Goal: Task Accomplishment & Management: Manage account settings

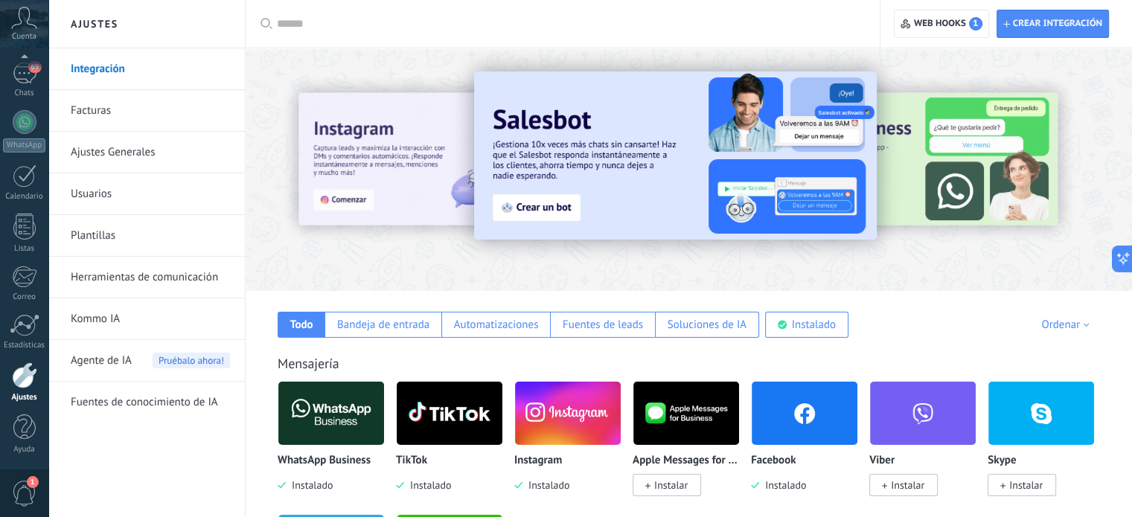
click at [321, 411] on img at bounding box center [331, 413] width 106 height 72
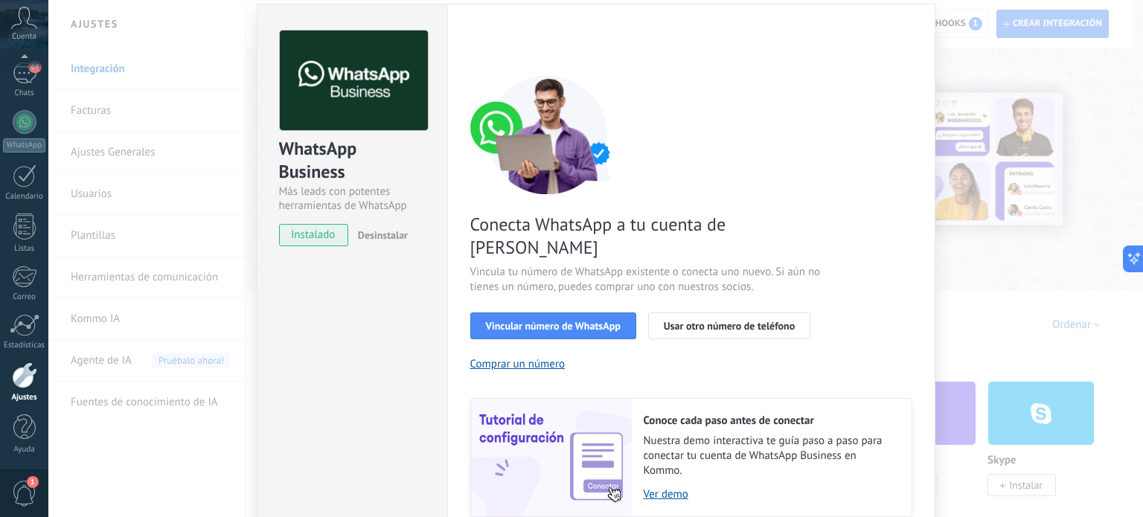
scroll to position [47, 0]
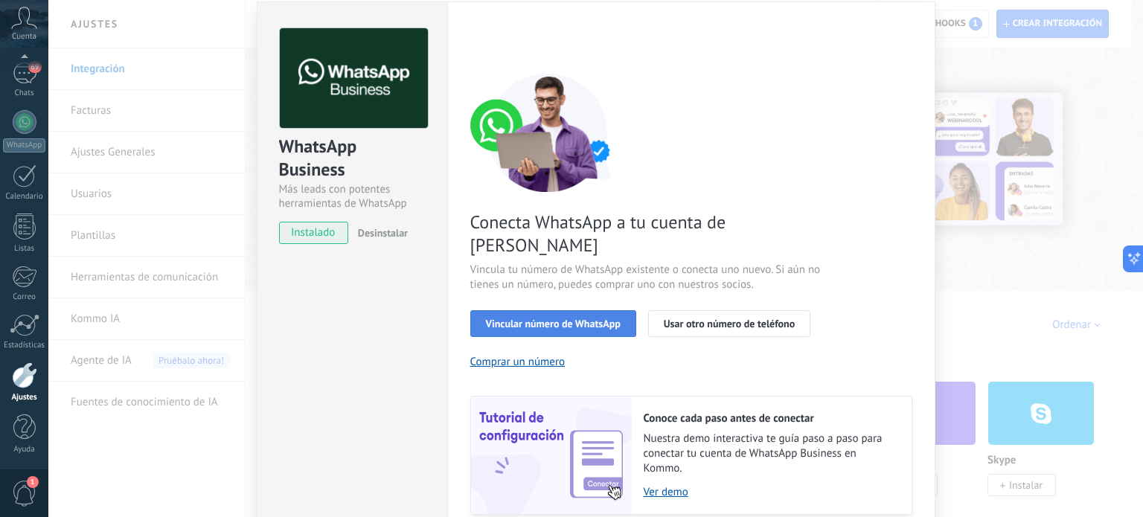
click at [588, 318] on span "Vincular número de WhatsApp" at bounding box center [553, 323] width 135 height 10
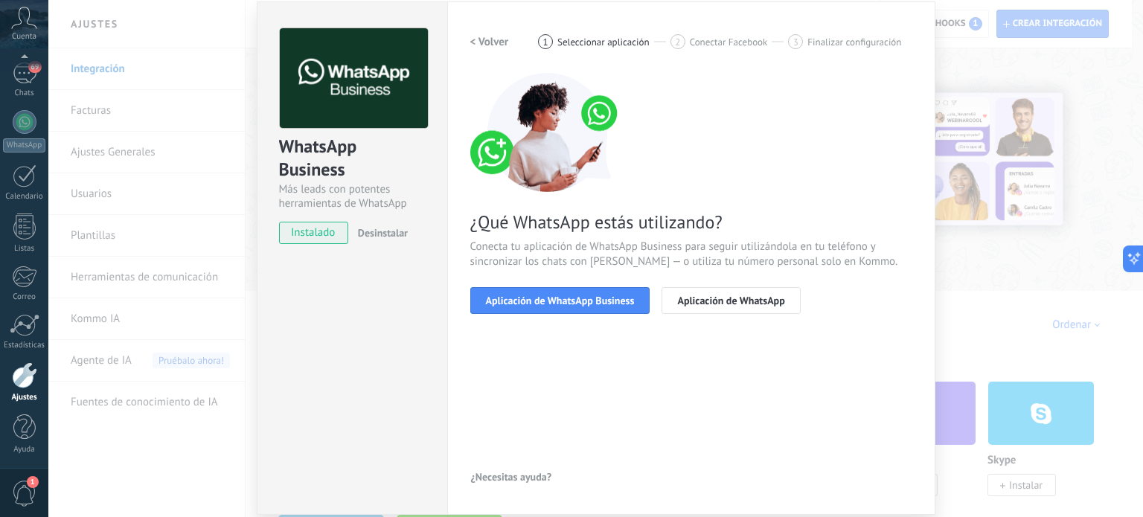
click at [588, 301] on span "Aplicación de WhatsApp Business" at bounding box center [560, 300] width 149 height 10
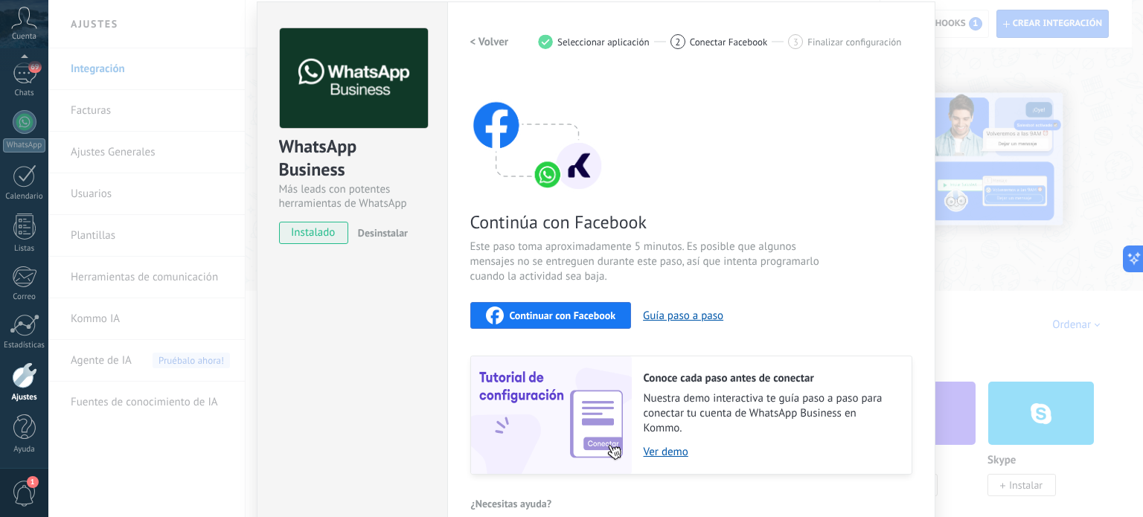
click at [510, 311] on span "Continuar con Facebook" at bounding box center [563, 315] width 106 height 10
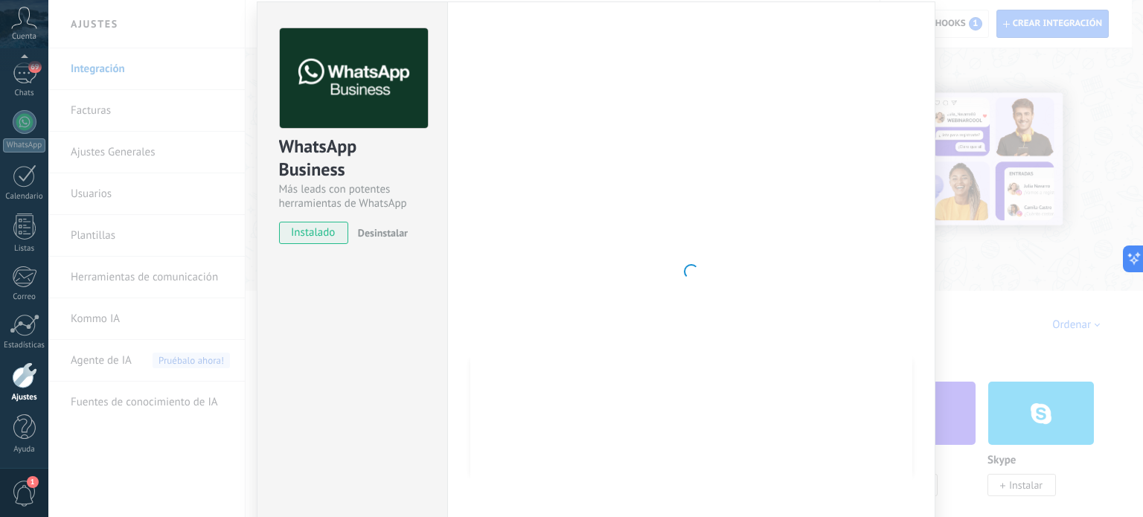
click at [997, 239] on div "WhatsApp Business Más leads con potentes herramientas de WhatsApp instalado Des…" at bounding box center [595, 258] width 1094 height 517
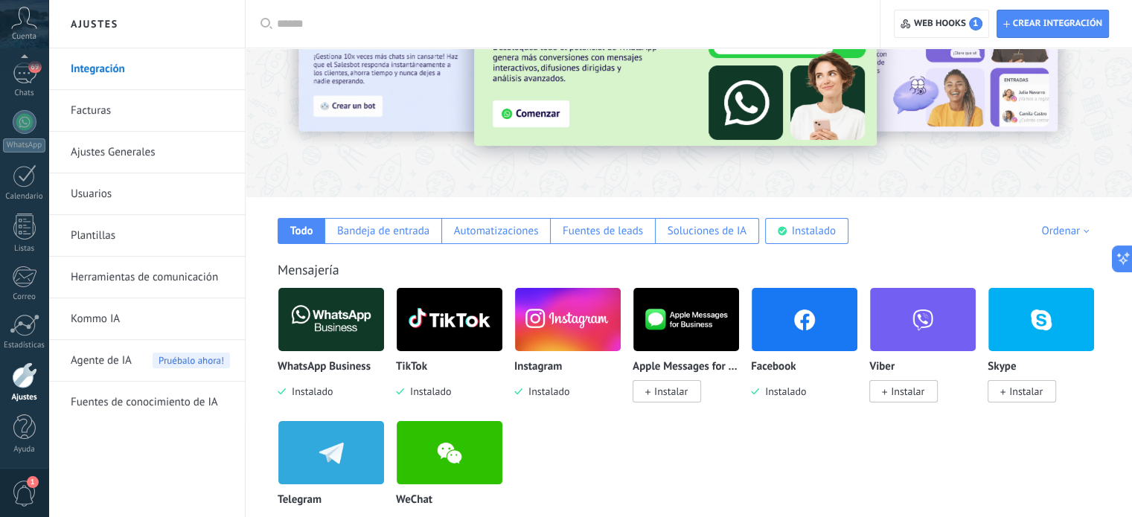
scroll to position [97, 0]
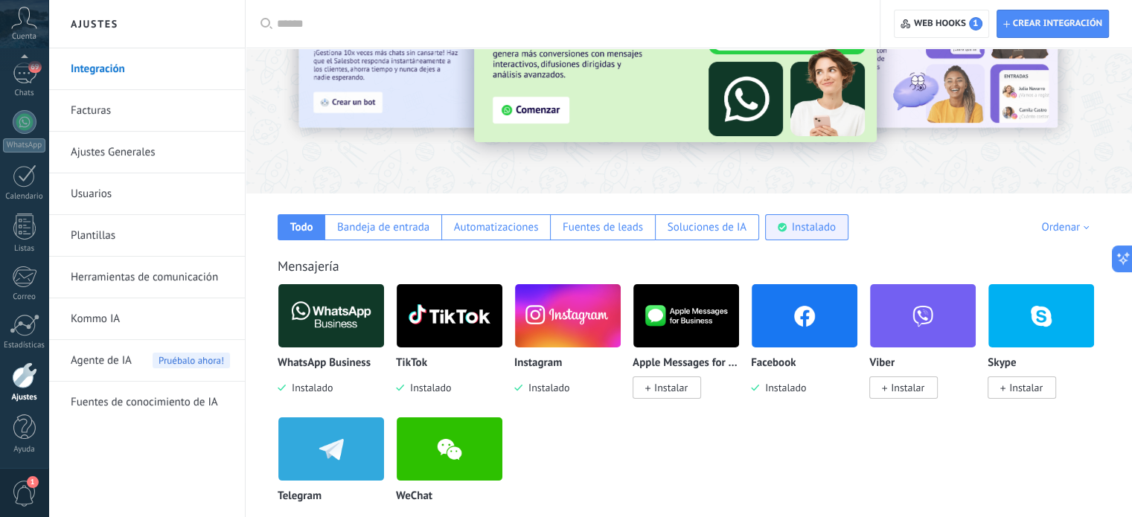
click at [807, 228] on div "Instalado" at bounding box center [814, 227] width 44 height 14
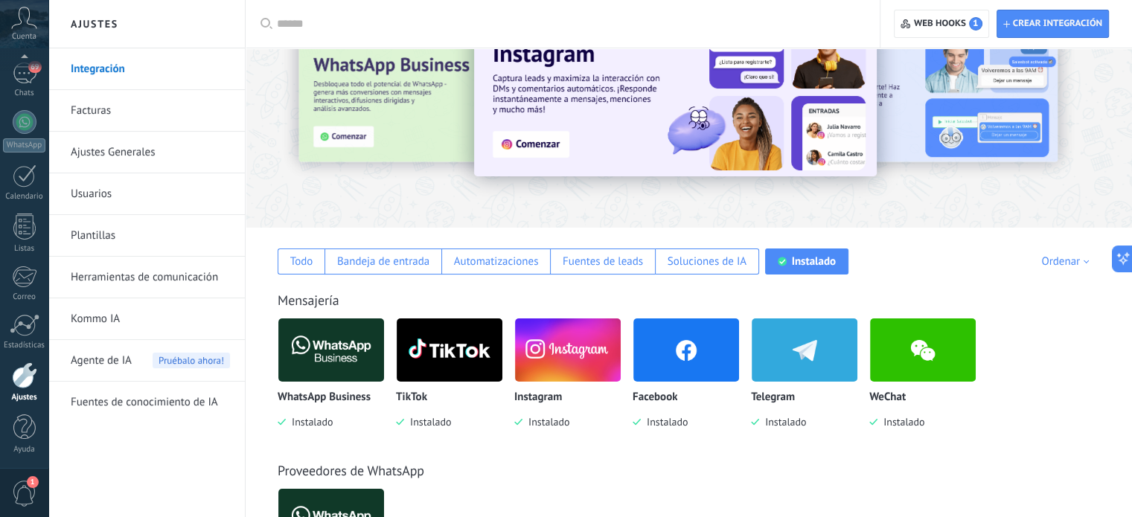
scroll to position [0, 0]
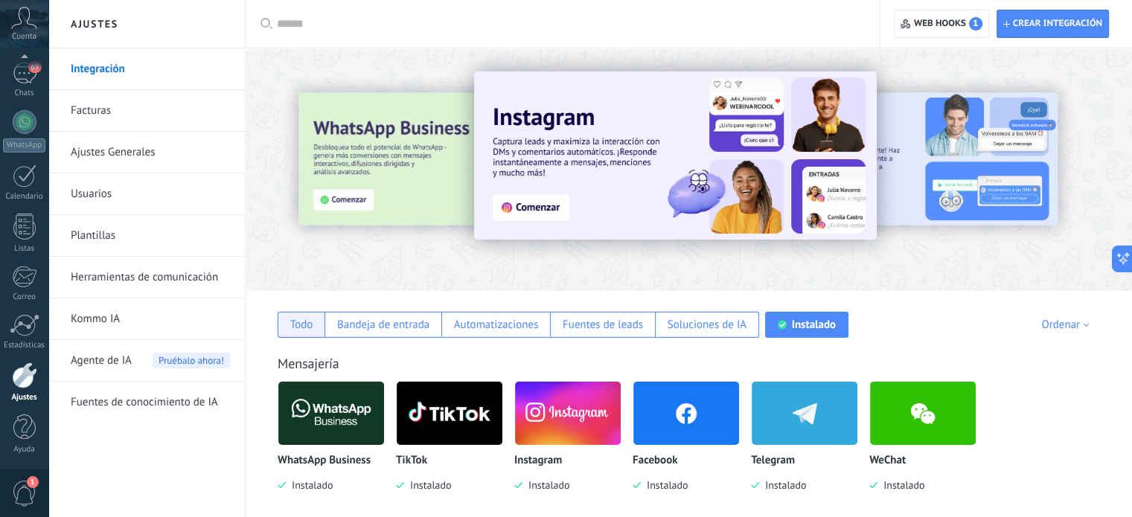
click at [298, 321] on div "Todo" at bounding box center [301, 325] width 23 height 14
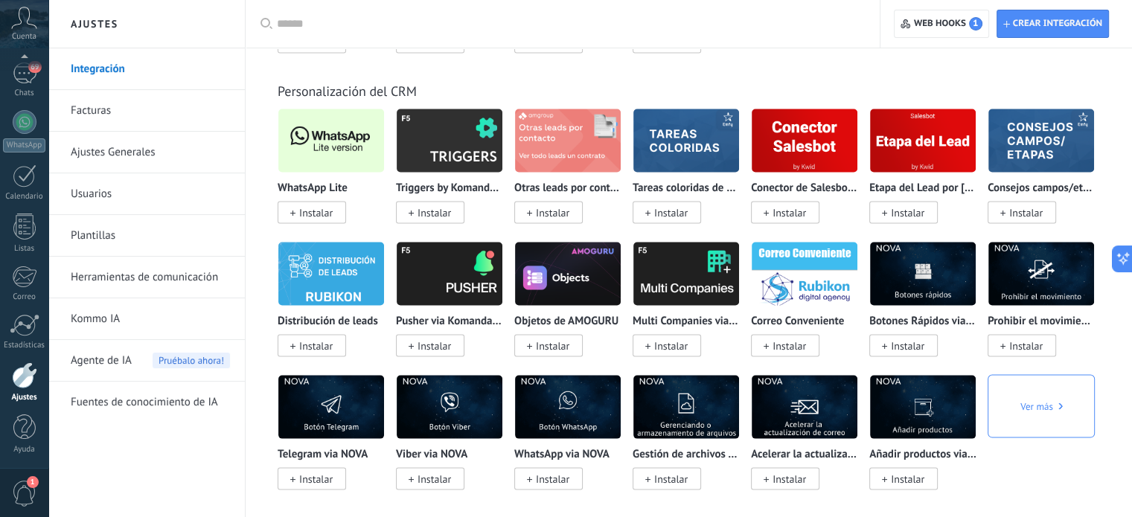
scroll to position [2957, 0]
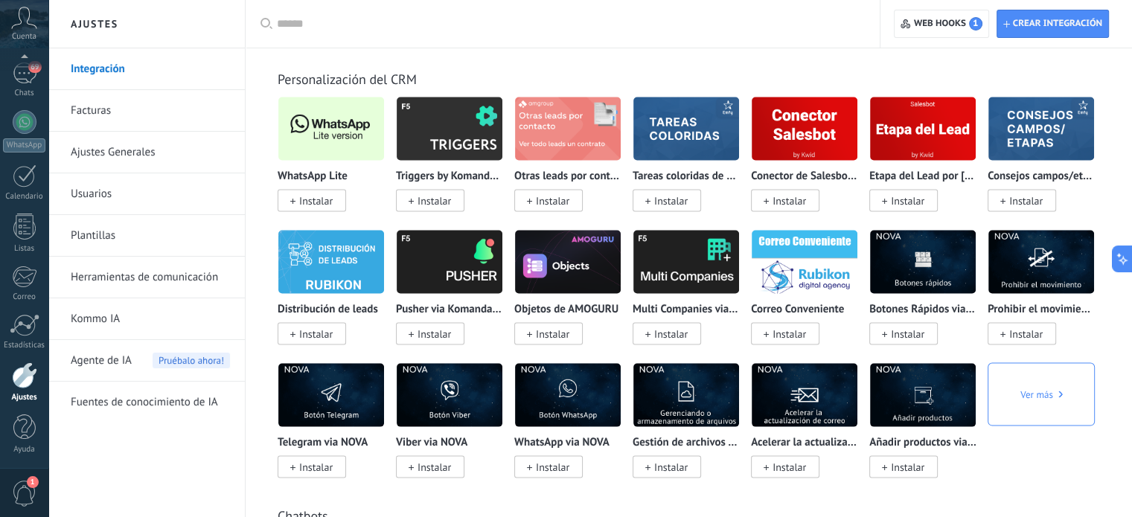
click at [307, 208] on span "Instalar" at bounding box center [315, 200] width 33 height 13
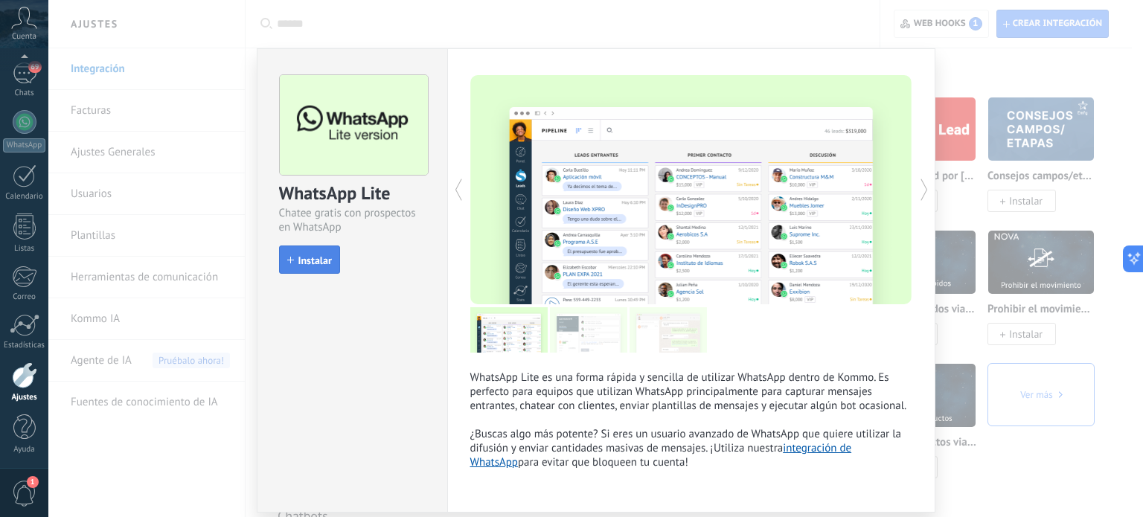
click at [318, 249] on button "Instalar" at bounding box center [309, 260] width 61 height 28
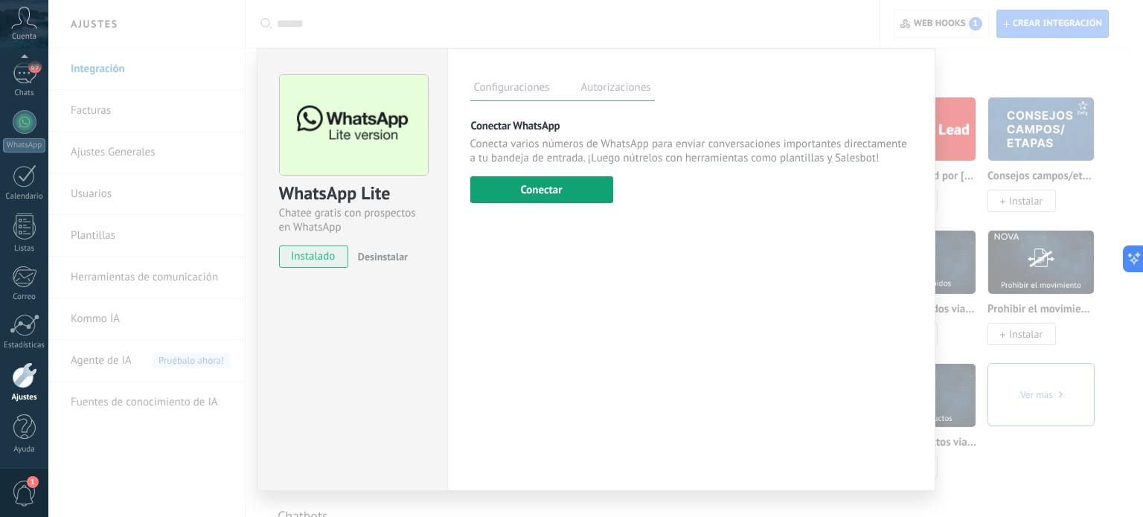
click at [565, 196] on button "Conectar" at bounding box center [541, 189] width 143 height 27
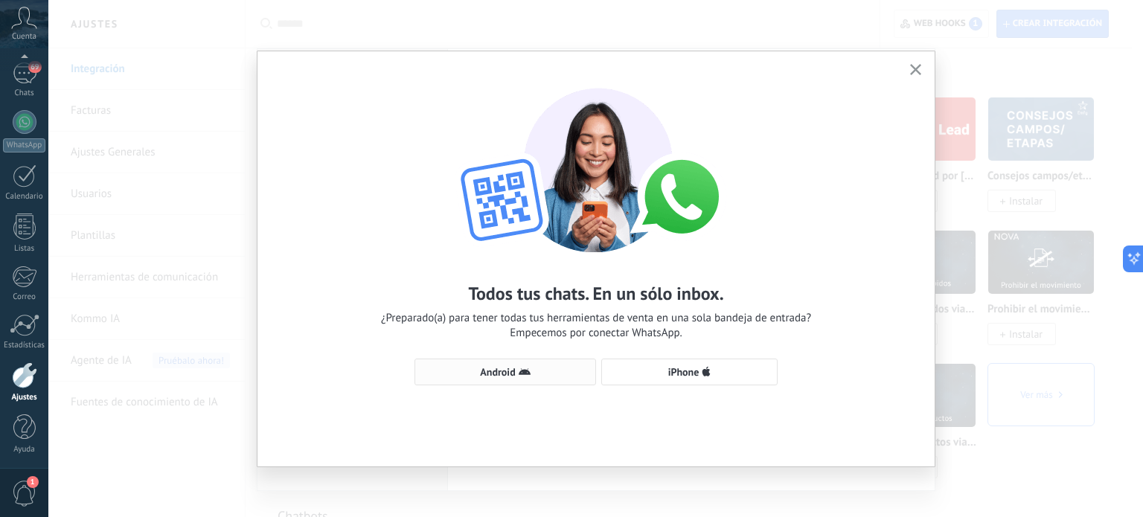
click at [507, 367] on span "Android" at bounding box center [497, 372] width 35 height 10
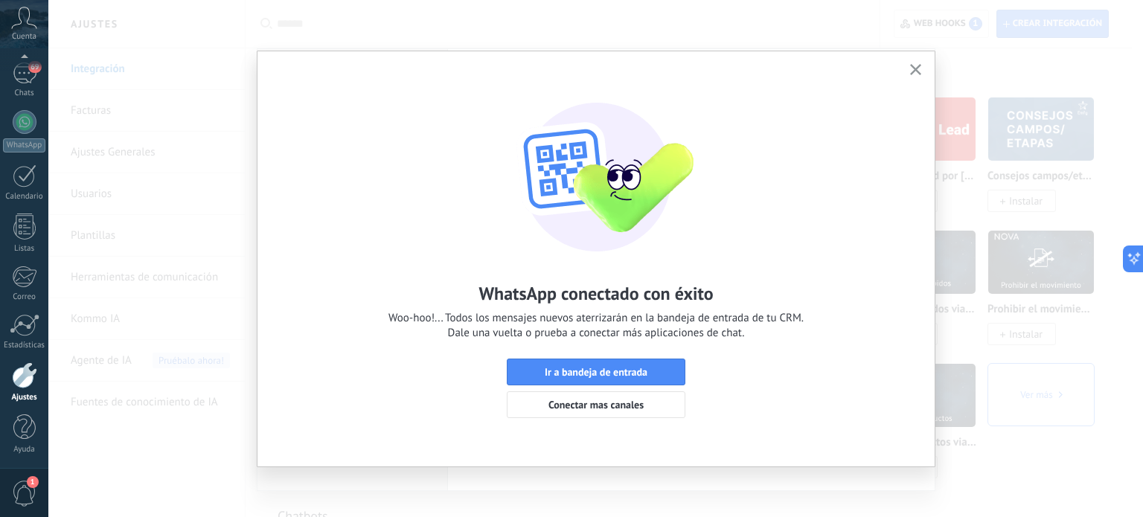
click at [917, 68] on use "button" at bounding box center [915, 69] width 11 height 11
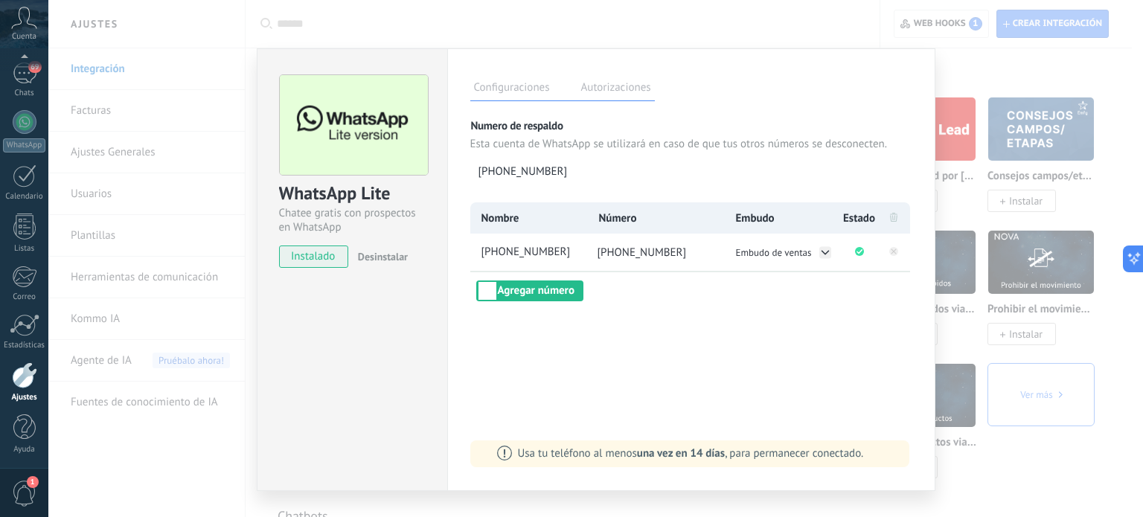
click at [1078, 345] on div "WhatsApp Lite Chatee gratis con prospectos en WhatsApp instalado Desinstalar Co…" at bounding box center [595, 258] width 1094 height 517
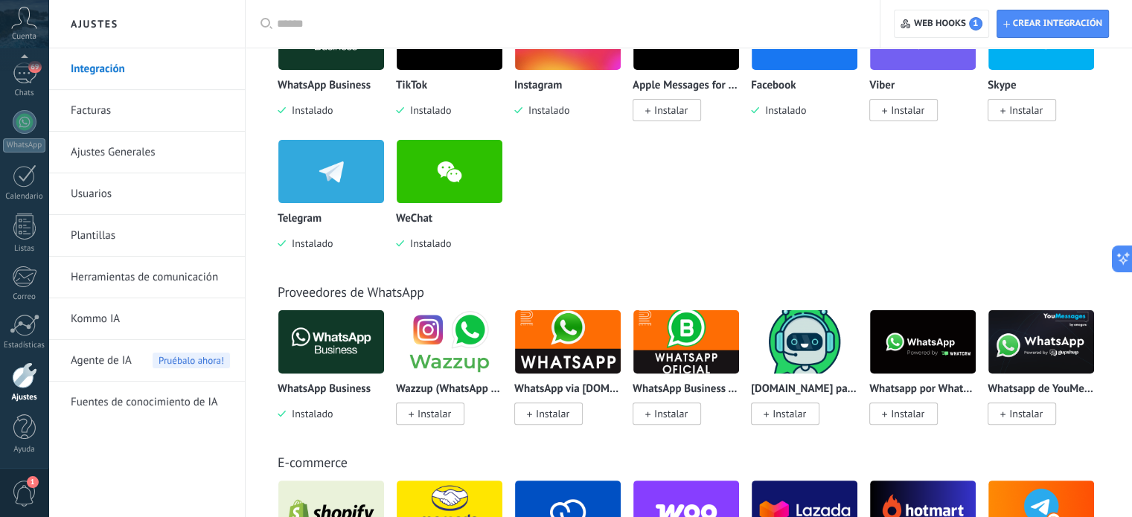
scroll to position [0, 0]
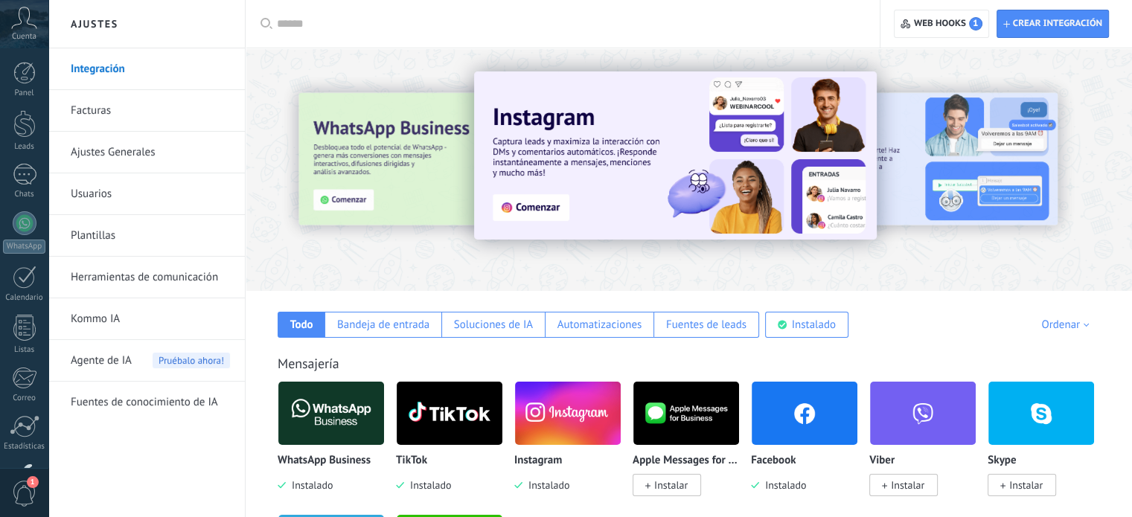
click at [317, 402] on img at bounding box center [331, 413] width 106 height 72
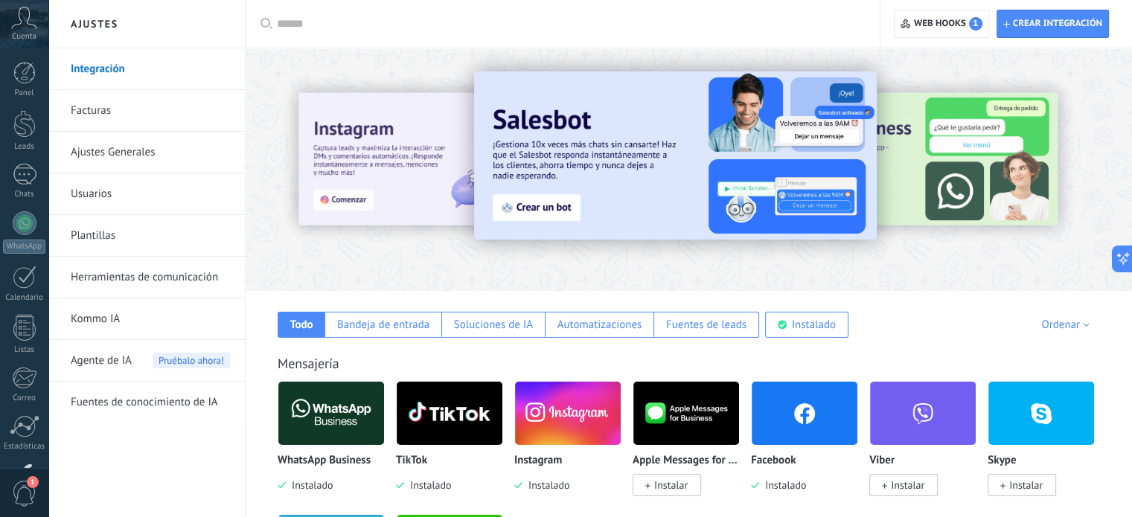
scroll to position [74, 0]
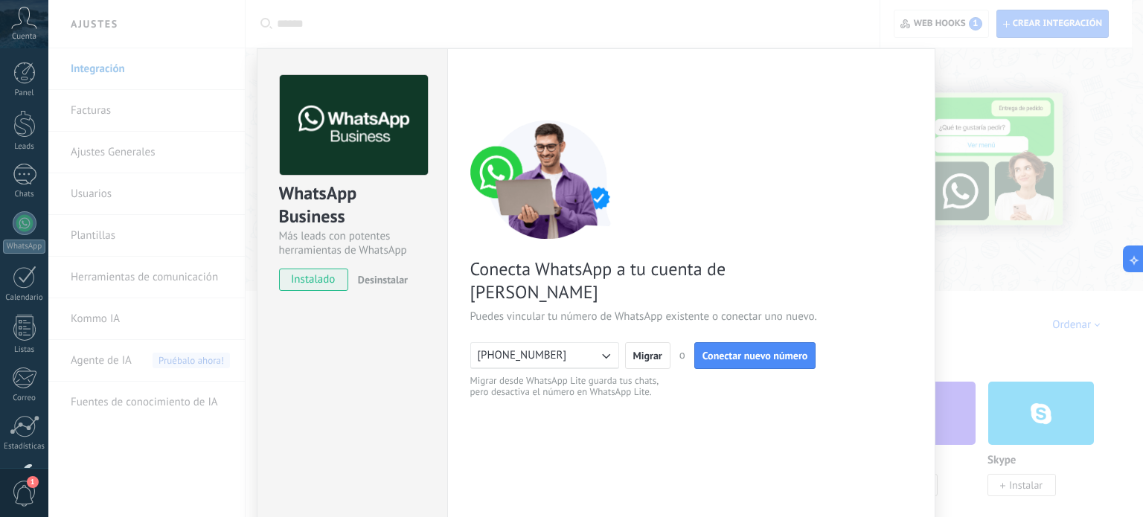
click at [602, 348] on icon "button" at bounding box center [605, 355] width 15 height 15
click at [694, 382] on div "< Volver 1 Conectar Facebook 2 Finalizar configuración Conecta WhatsApp a tu cu…" at bounding box center [691, 305] width 442 height 460
click at [640, 350] on span "Migrar" at bounding box center [647, 355] width 29 height 10
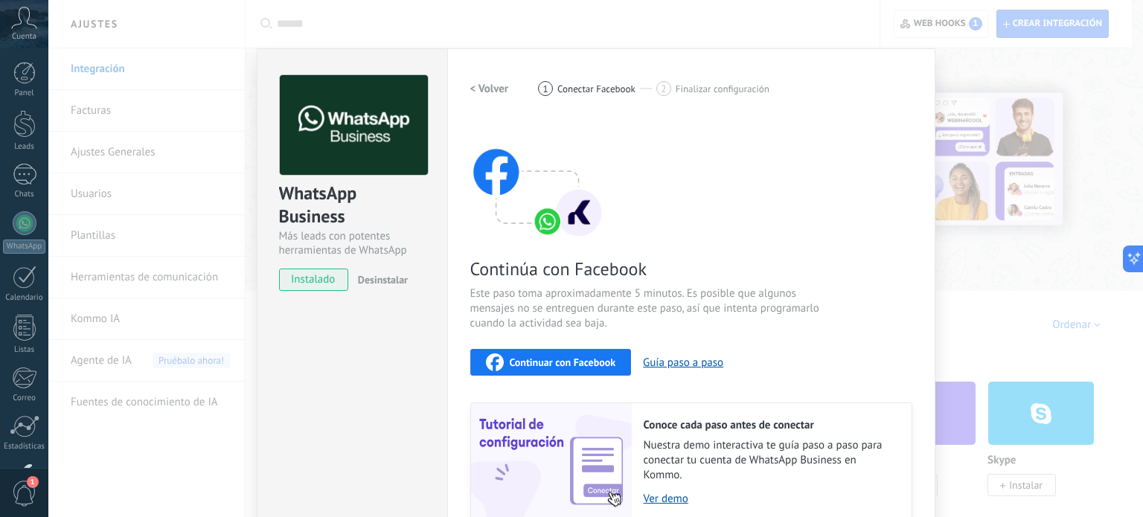
click at [545, 357] on span "Continuar con Facebook" at bounding box center [563, 362] width 106 height 10
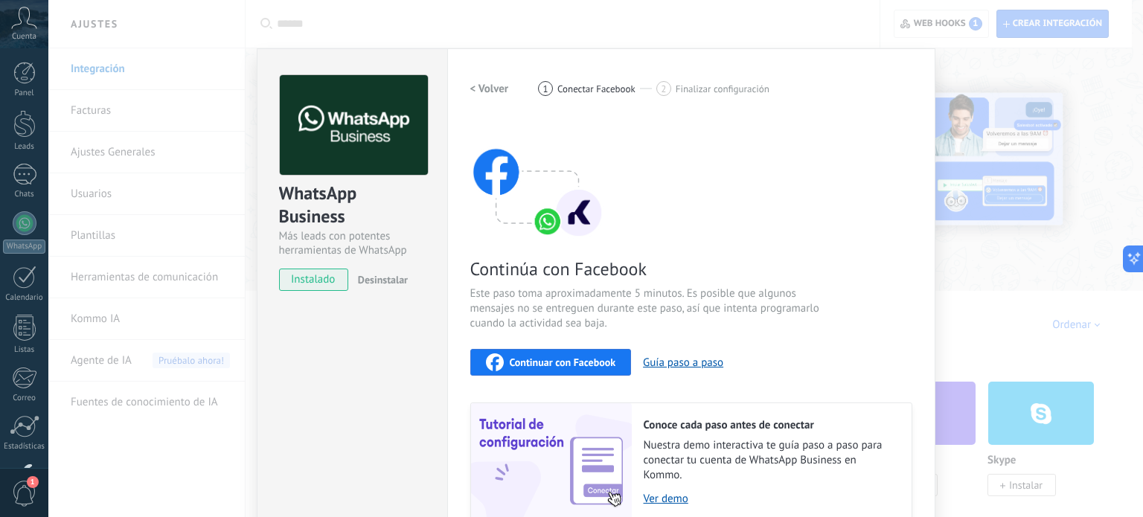
click at [374, 355] on div "WhatsApp Business Más leads con potentes herramientas de WhatsApp instalado Des…" at bounding box center [352, 318] width 190 height 540
click at [365, 281] on span "Desinstalar" at bounding box center [383, 279] width 50 height 13
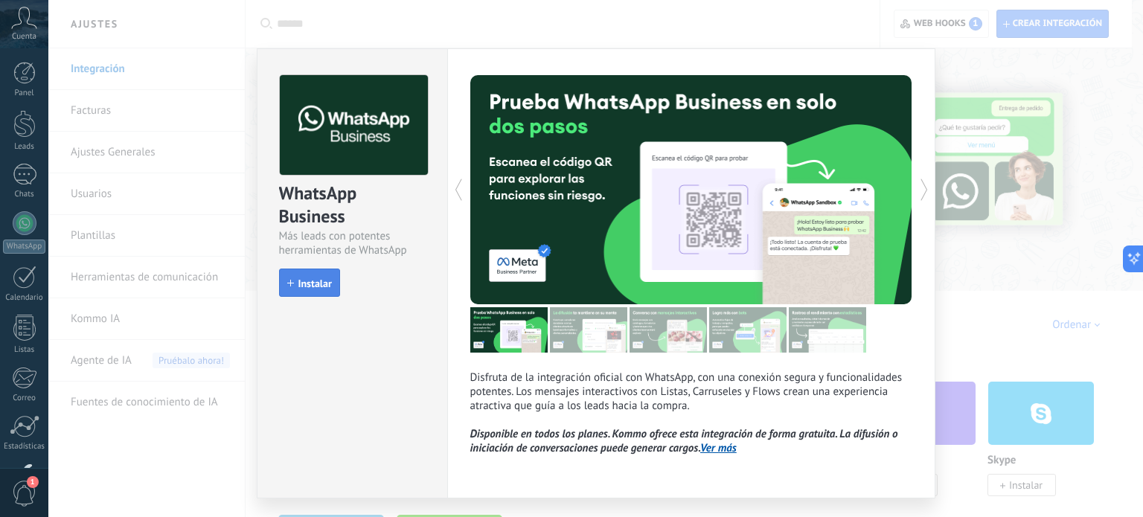
click at [287, 278] on span "Instalar" at bounding box center [309, 283] width 45 height 10
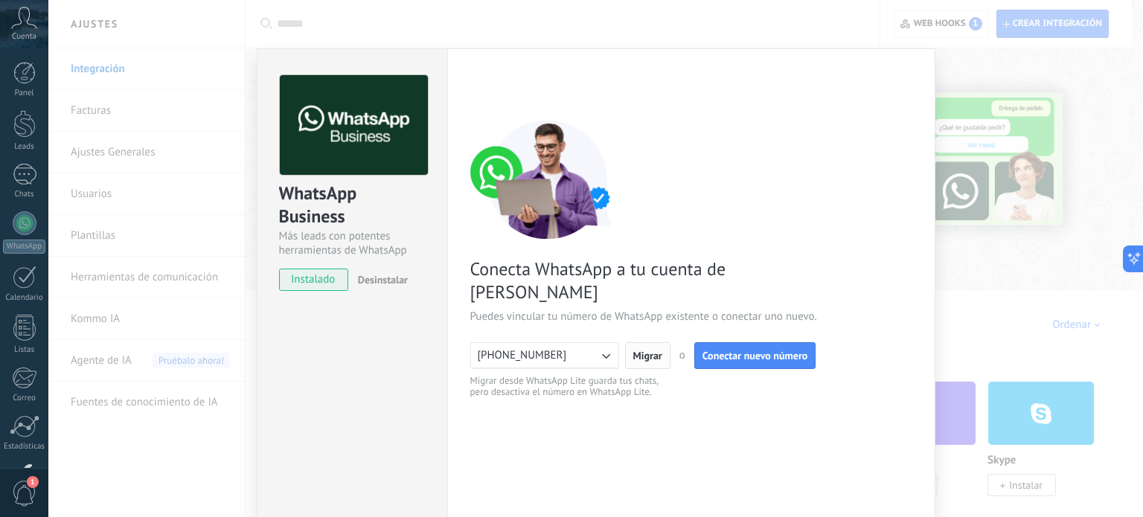
click at [635, 350] on span "Migrar" at bounding box center [647, 355] width 29 height 10
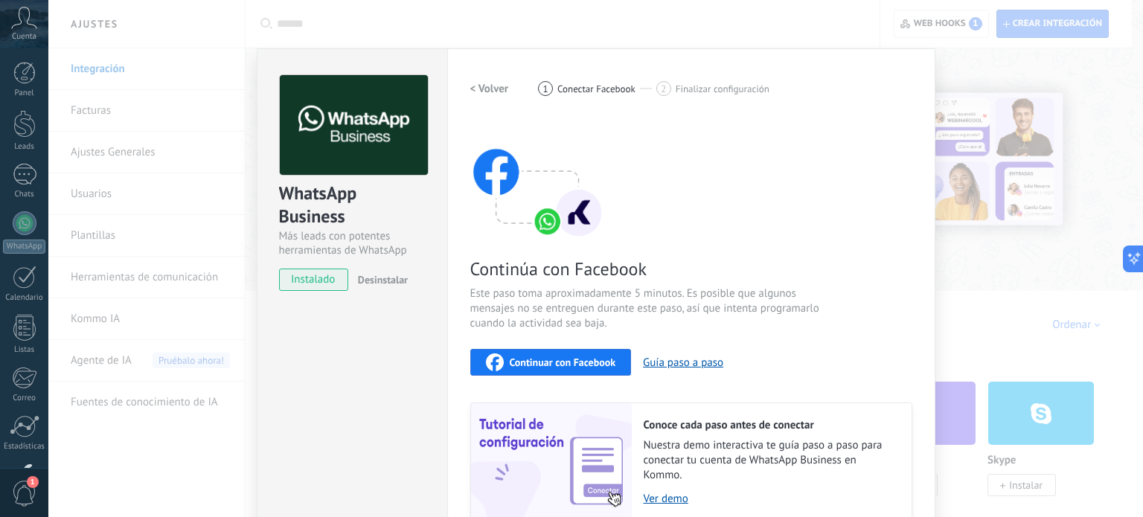
click at [564, 357] on span "Continuar con Facebook" at bounding box center [563, 362] width 106 height 10
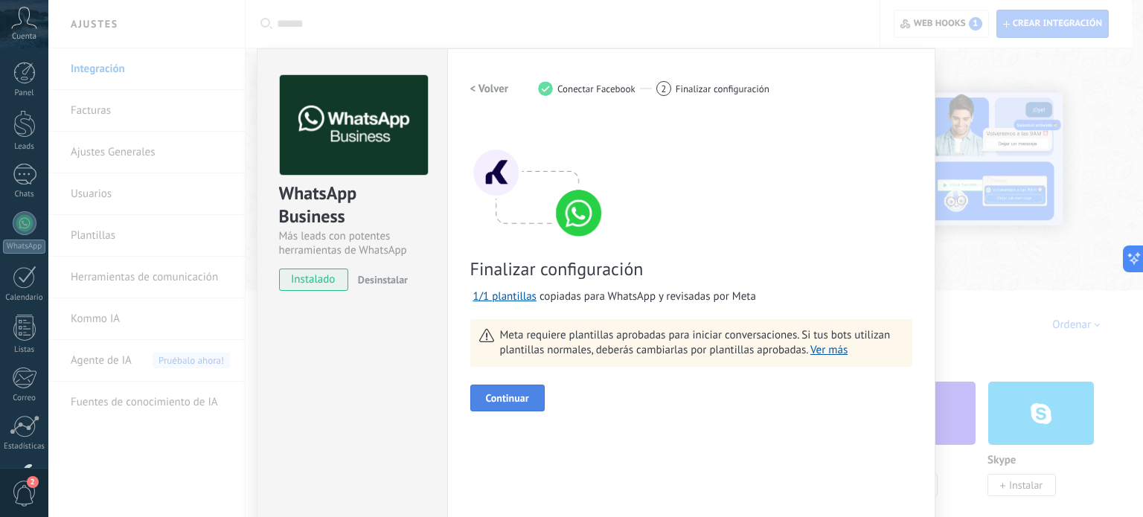
click at [521, 393] on span "Continuar" at bounding box center [507, 398] width 43 height 10
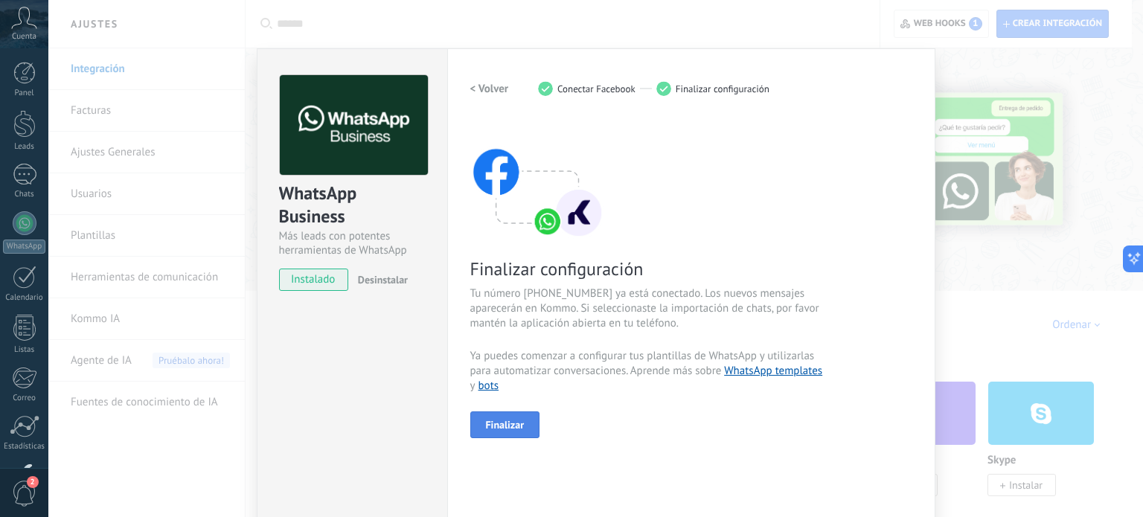
click at [502, 424] on span "Finalizar" at bounding box center [505, 425] width 39 height 10
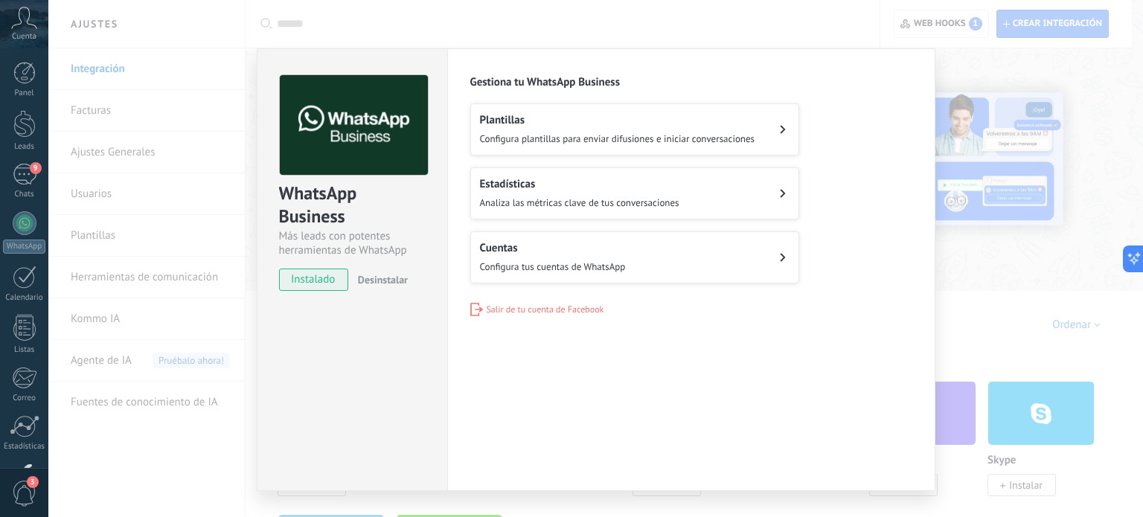
click at [655, 257] on button "Cuentas Configura tus cuentas de WhatsApp" at bounding box center [634, 257] width 329 height 52
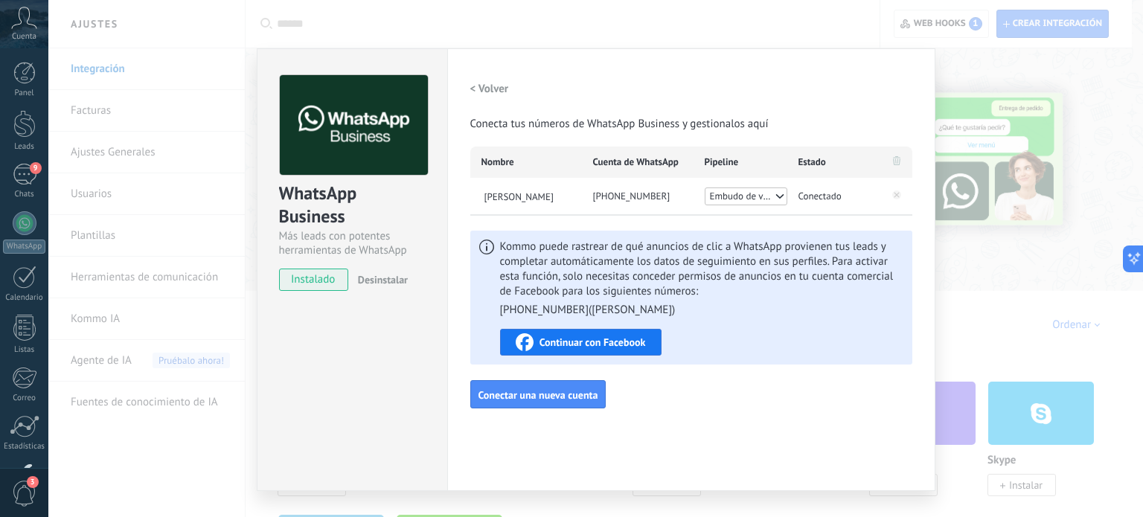
click at [1001, 291] on div "WhatsApp Business Más leads con potentes herramientas de WhatsApp instalado Des…" at bounding box center [595, 258] width 1094 height 517
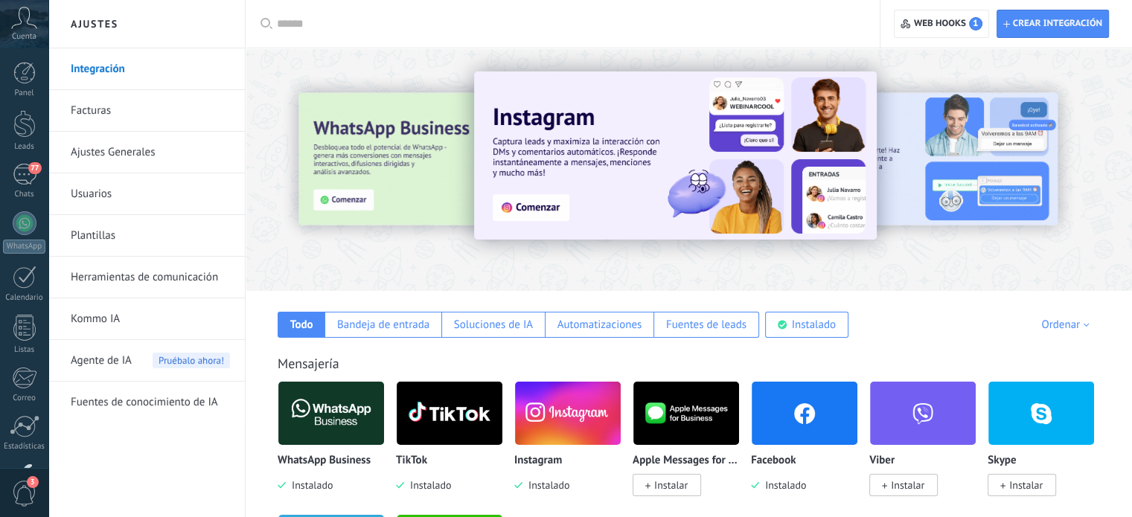
click at [333, 409] on img at bounding box center [331, 413] width 106 height 72
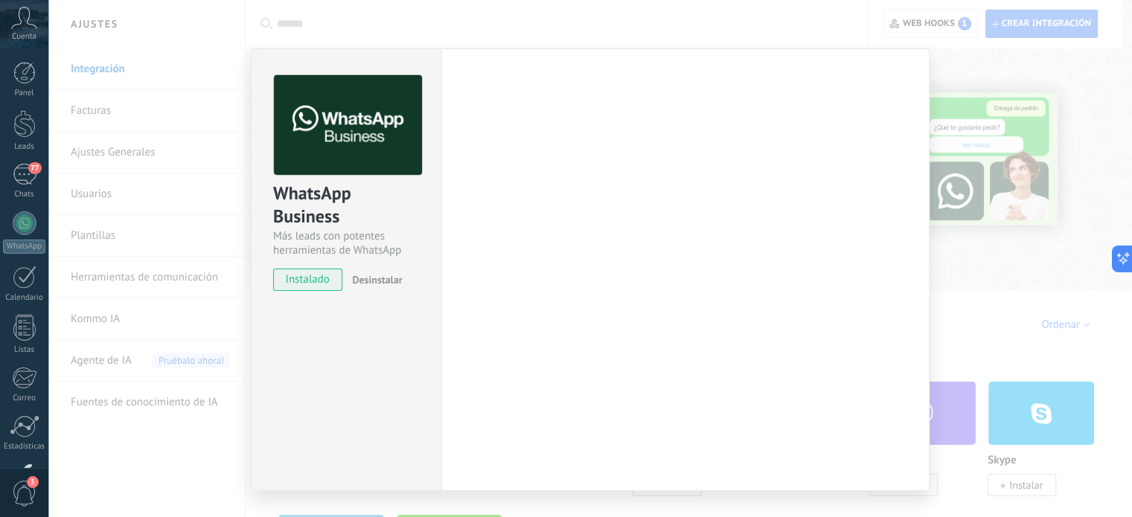
scroll to position [74, 0]
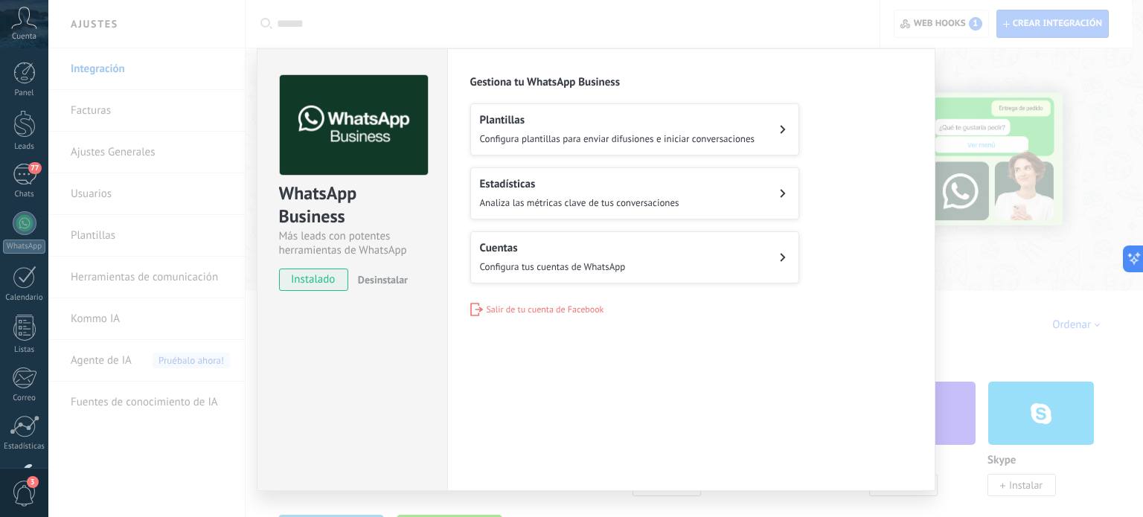
click at [591, 260] on span "Configura tus cuentas de WhatsApp" at bounding box center [553, 266] width 146 height 13
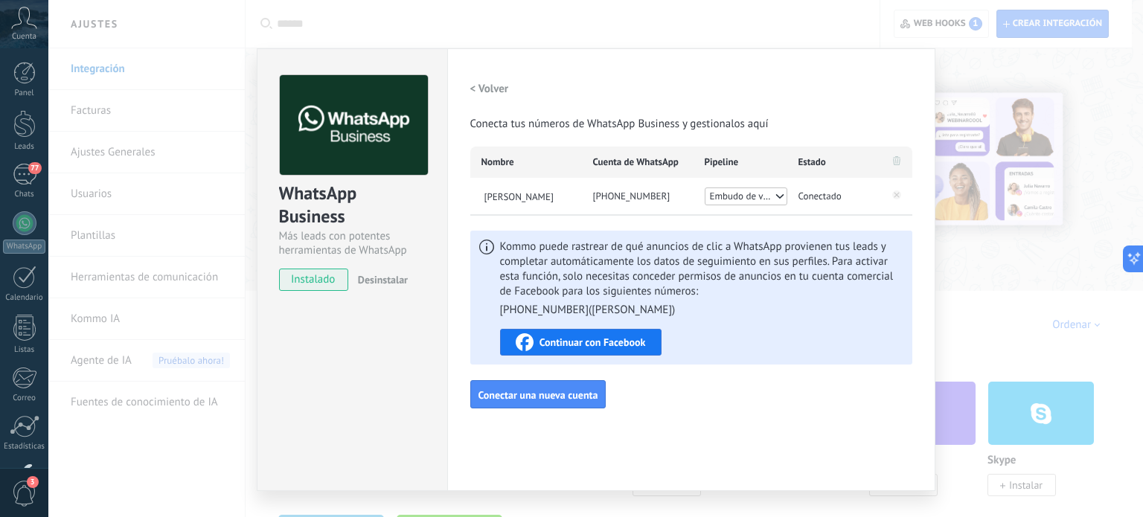
click at [592, 341] on span "Continuar con Facebook" at bounding box center [592, 342] width 106 height 10
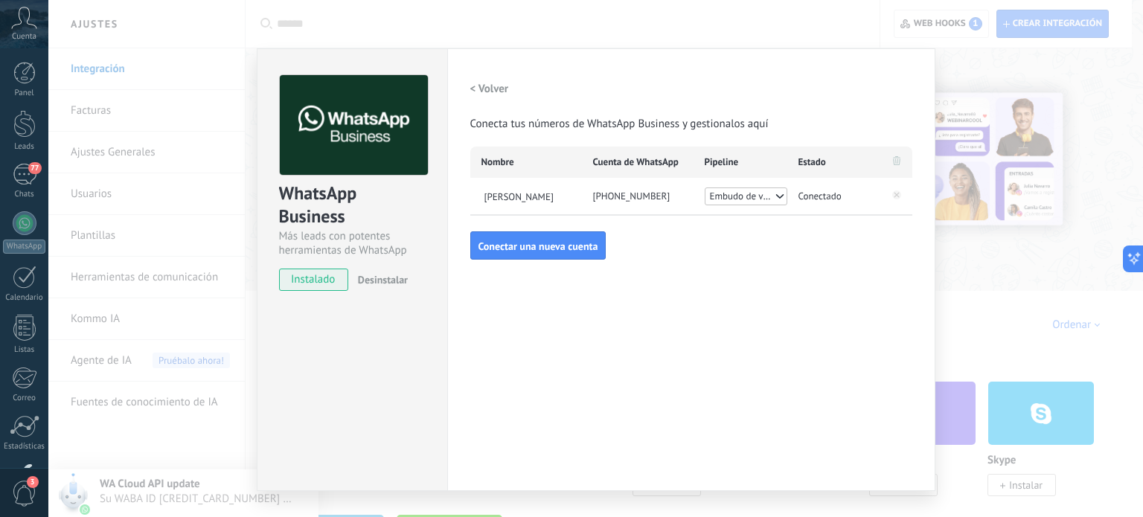
click at [952, 264] on div "WhatsApp Business Más leads con potentes herramientas de WhatsApp instalado Des…" at bounding box center [595, 258] width 1094 height 517
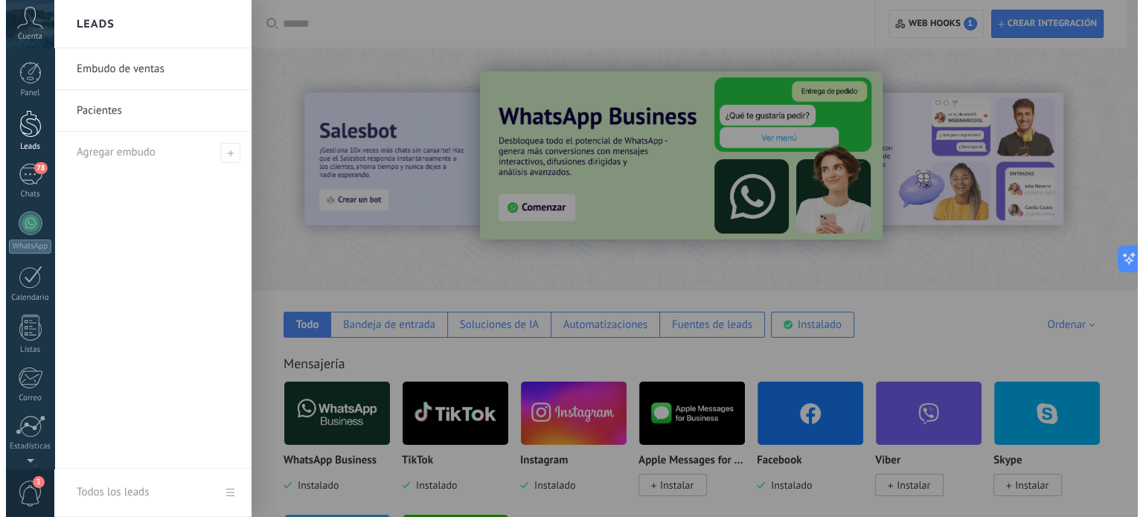
scroll to position [0, 0]
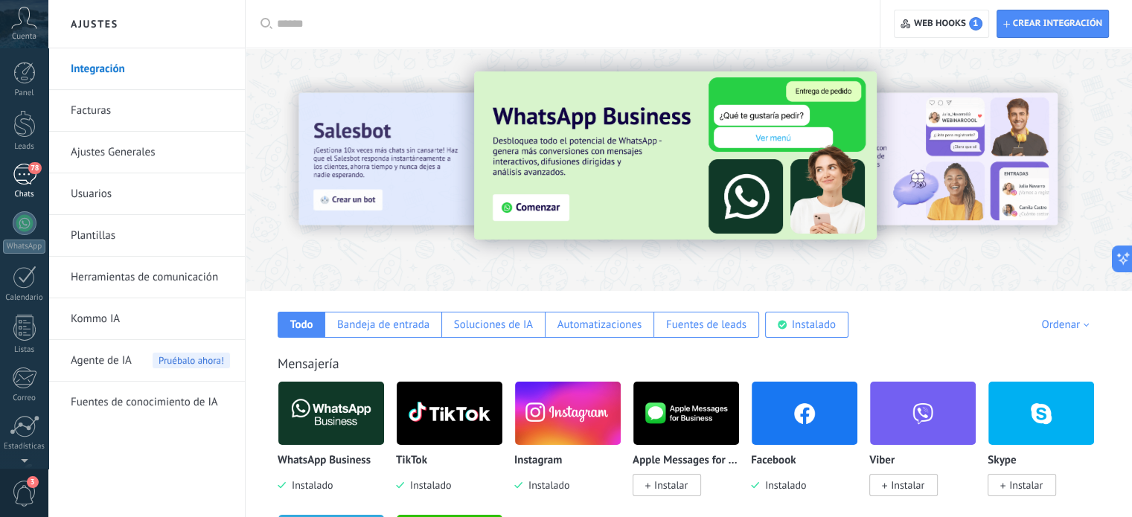
click at [26, 169] on div "78" at bounding box center [25, 175] width 24 height 22
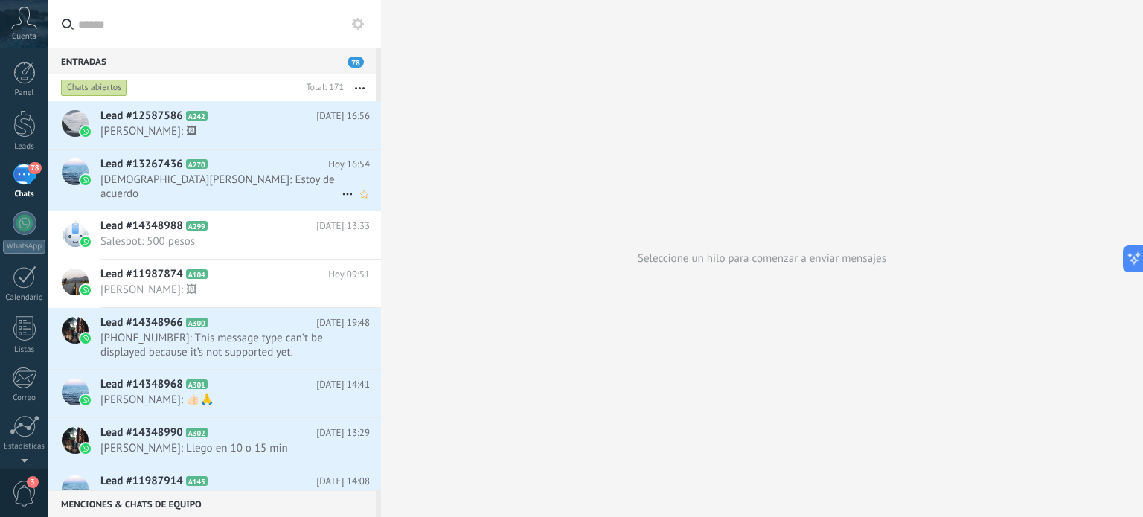
click at [243, 173] on span "Christian Resendiz: Estoy de acuerdo" at bounding box center [220, 187] width 241 height 28
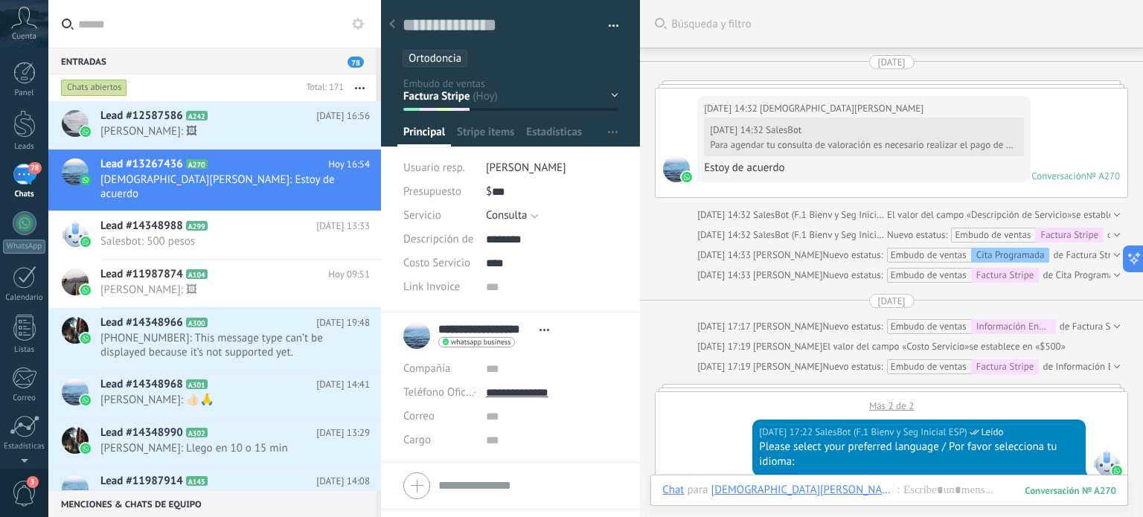
scroll to position [22, 0]
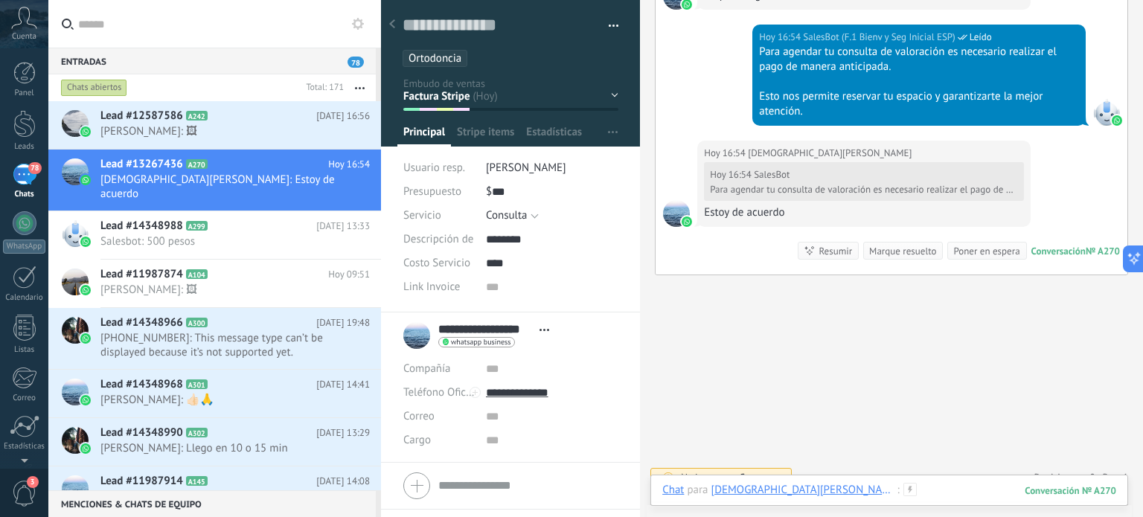
click at [893, 494] on div at bounding box center [889, 505] width 454 height 45
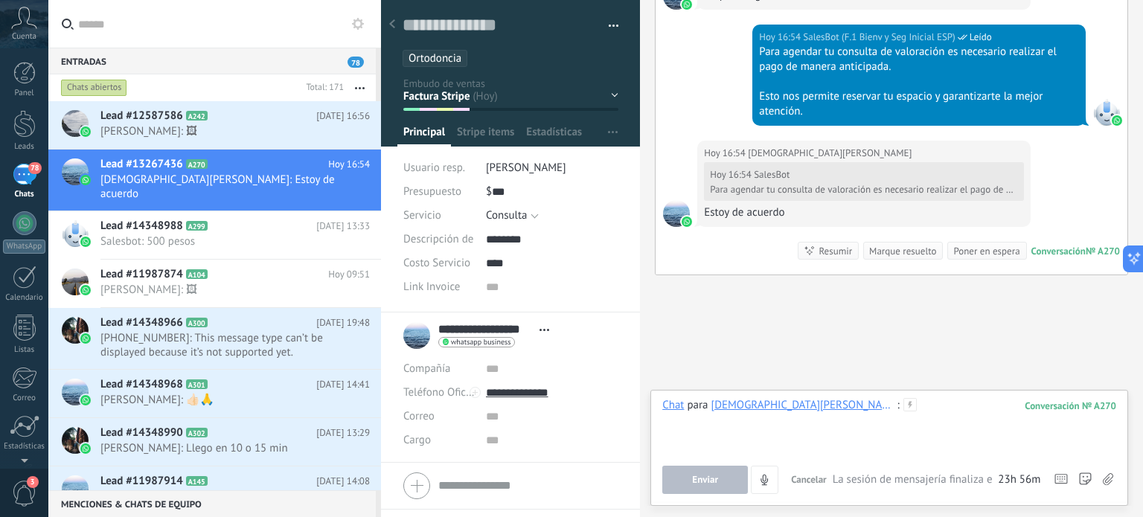
paste div
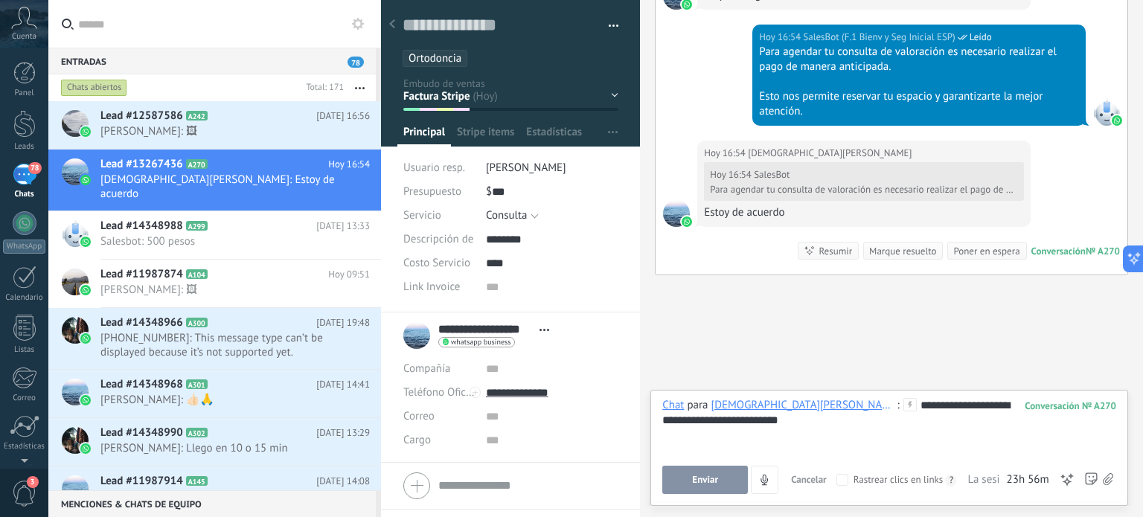
click at [708, 489] on button "Enviar" at bounding box center [705, 480] width 86 height 28
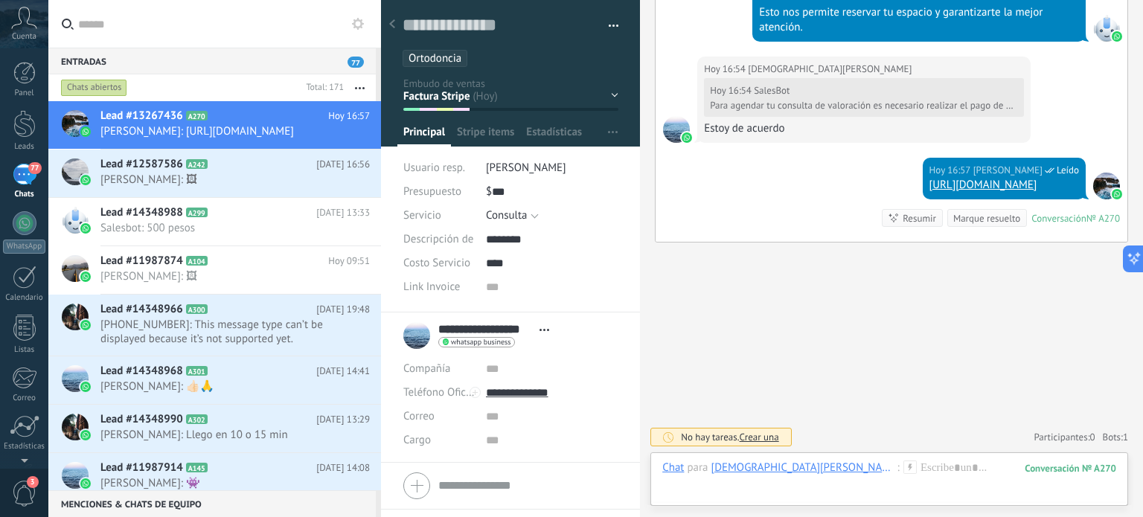
scroll to position [3428, 0]
click at [870, 469] on div at bounding box center [889, 483] width 454 height 45
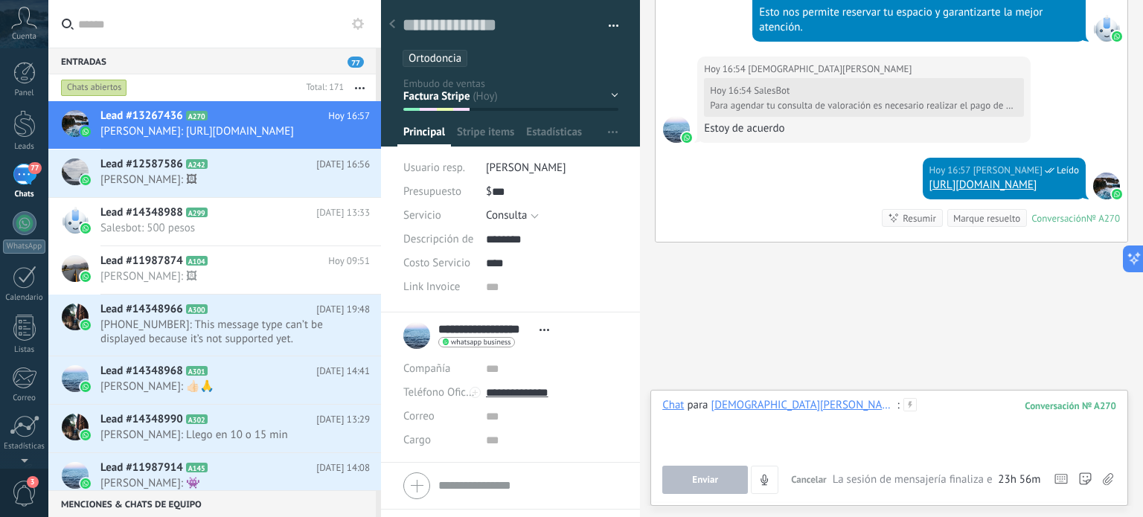
drag, startPoint x: 868, startPoint y: 456, endPoint x: 908, endPoint y: 401, distance: 67.7
paste div
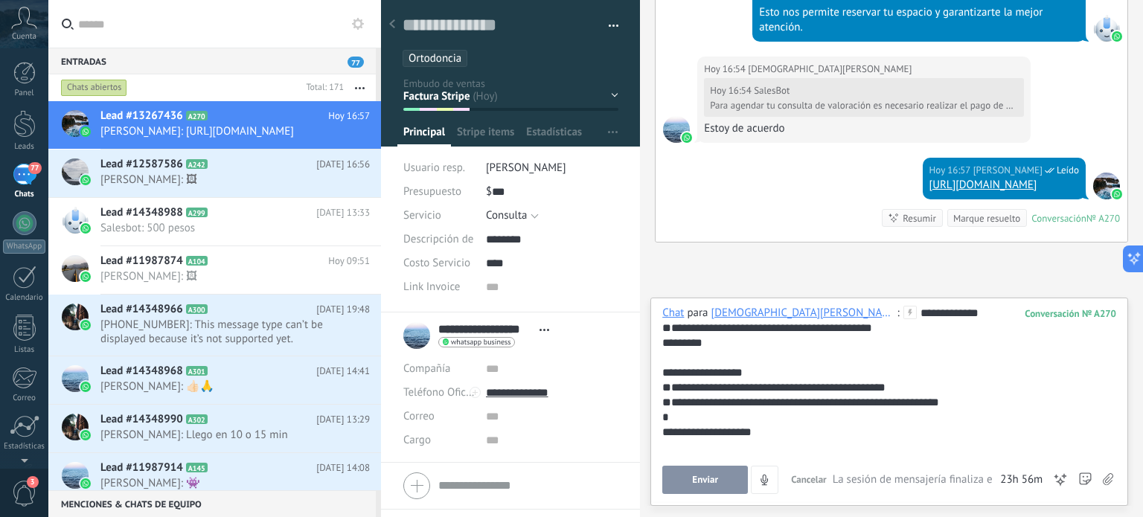
click at [714, 485] on span "Enviar" at bounding box center [705, 480] width 26 height 10
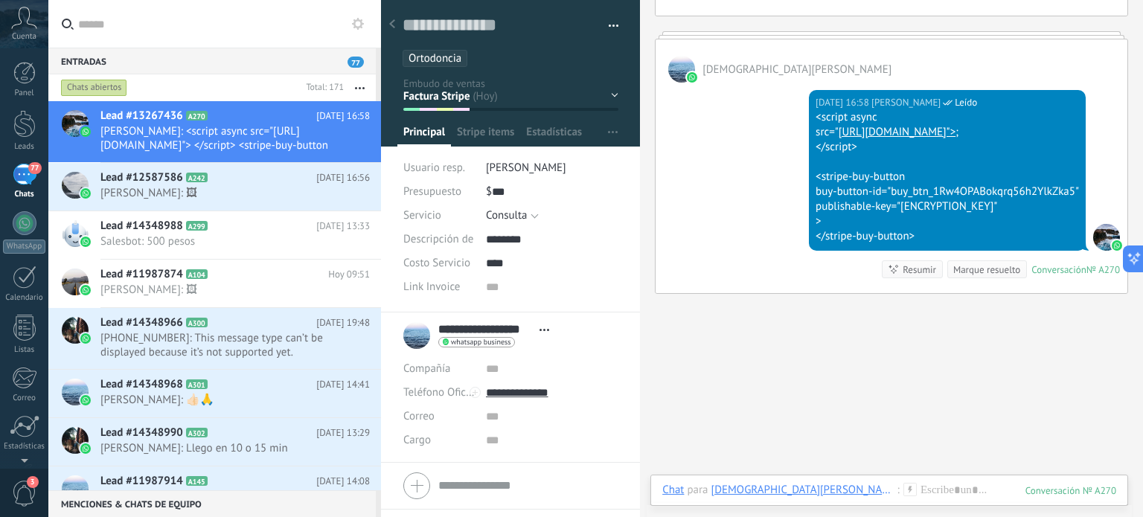
scroll to position [3660, 0]
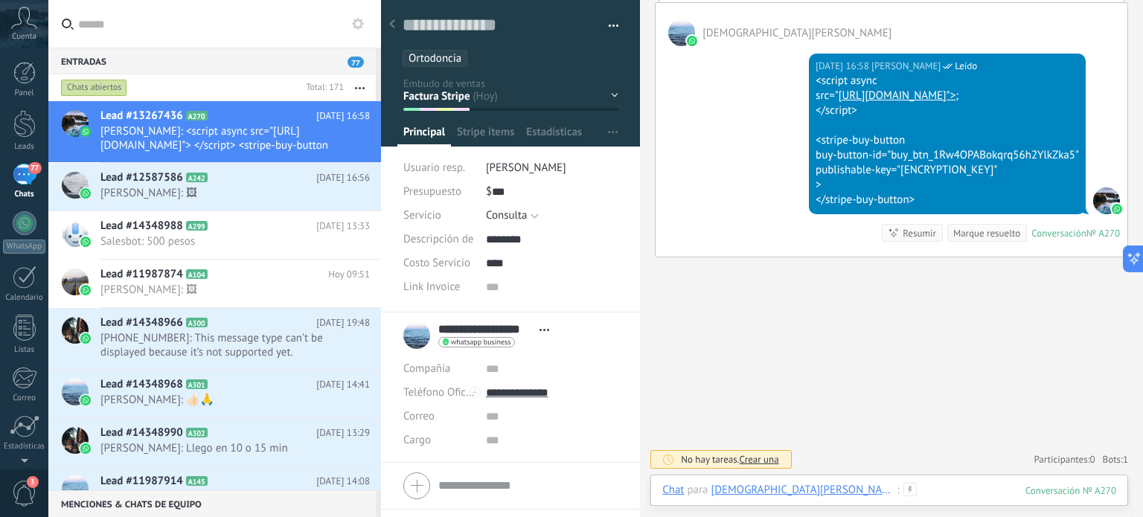
click at [870, 483] on div at bounding box center [889, 505] width 454 height 45
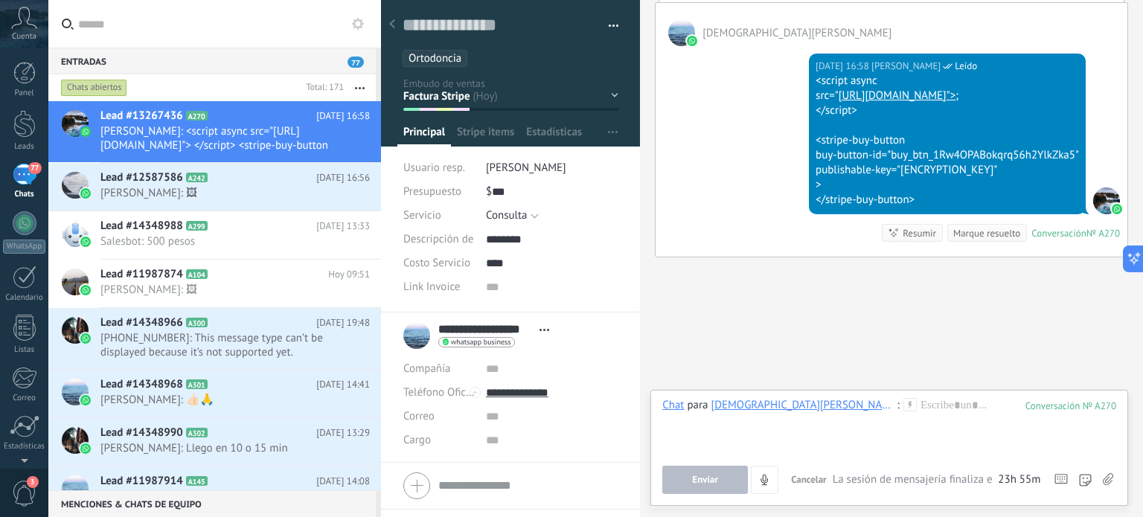
click at [1106, 480] on use at bounding box center [1108, 479] width 10 height 12
click at [0, 0] on input "file" at bounding box center [0, 0] width 0 height 0
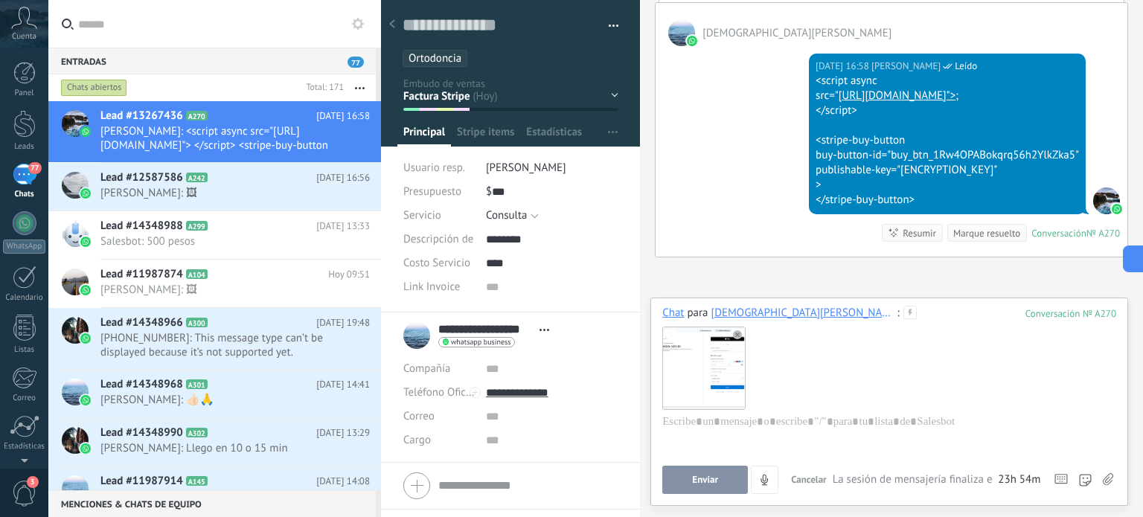
click at [697, 469] on button "Enviar" at bounding box center [705, 480] width 86 height 28
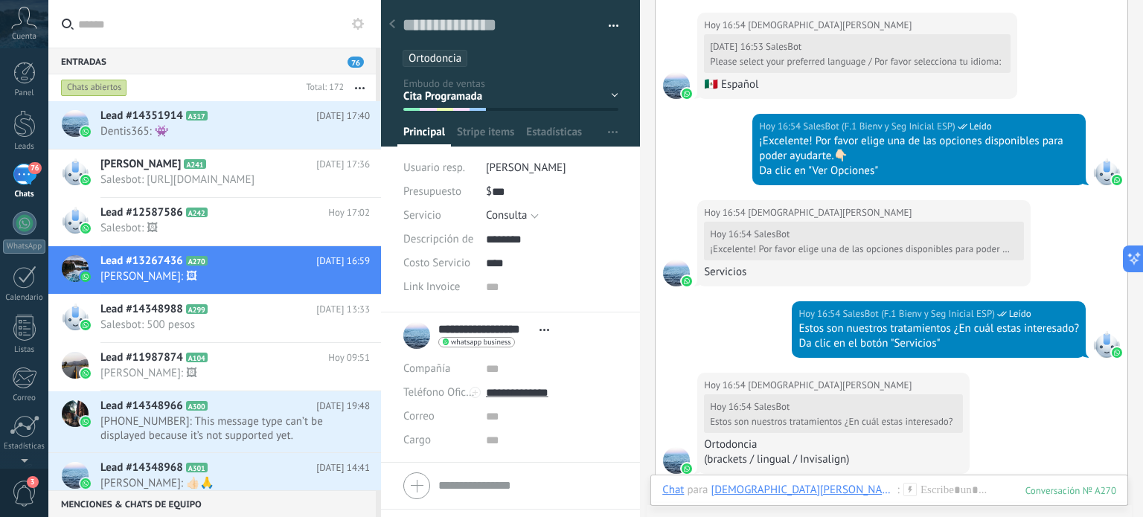
scroll to position [5302, 0]
